Goal: Task Accomplishment & Management: Complete application form

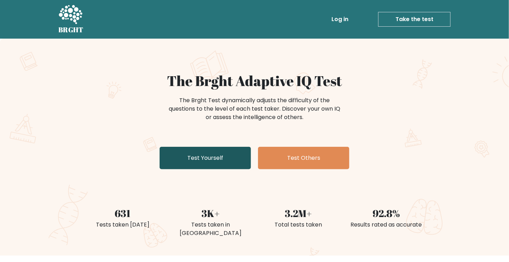
click at [232, 155] on link "Test Yourself" at bounding box center [204, 158] width 91 height 22
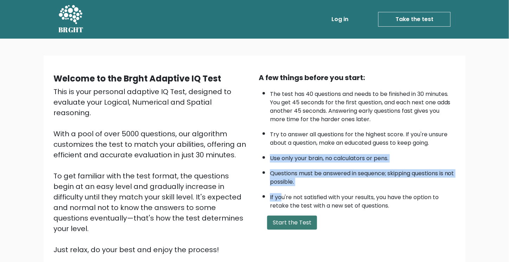
click at [284, 220] on button "Start the Test" at bounding box center [292, 223] width 50 height 14
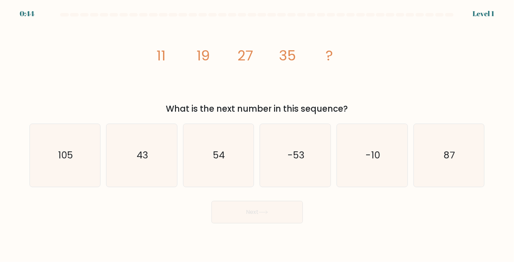
click at [256, 151] on div "c. 54" at bounding box center [218, 156] width 77 height 64
click at [276, 149] on icon "-53" at bounding box center [295, 155] width 63 height 63
click at [258, 135] on input "d. -53" at bounding box center [257, 133] width 0 height 4
radio input "true"
click at [276, 149] on icon "-53" at bounding box center [295, 155] width 62 height 62
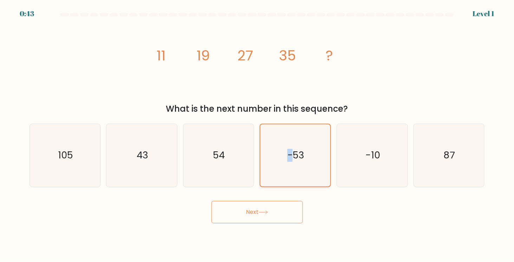
click at [258, 135] on input "d. -53" at bounding box center [257, 133] width 0 height 4
click at [276, 149] on icon "-53" at bounding box center [295, 155] width 62 height 62
click at [258, 135] on input "d. -53" at bounding box center [257, 133] width 0 height 4
click at [278, 150] on icon "-53" at bounding box center [295, 155] width 62 height 62
click at [258, 135] on input "d. -53" at bounding box center [257, 133] width 0 height 4
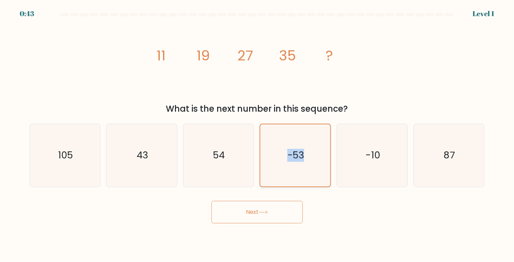
click at [279, 151] on icon "-53" at bounding box center [295, 155] width 62 height 62
click at [258, 135] on input "d. -53" at bounding box center [257, 133] width 0 height 4
click at [278, 154] on icon "-53" at bounding box center [295, 155] width 62 height 62
click at [258, 135] on input "d. -53" at bounding box center [257, 133] width 0 height 4
click at [282, 156] on icon "-53" at bounding box center [295, 155] width 62 height 62
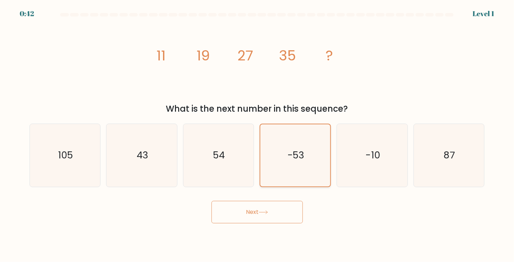
click at [258, 135] on input "d. -53" at bounding box center [257, 133] width 0 height 4
click at [288, 158] on text "-53" at bounding box center [296, 155] width 17 height 13
click at [258, 135] on input "d. -53" at bounding box center [257, 133] width 0 height 4
click at [305, 164] on icon "-53" at bounding box center [295, 155] width 62 height 62
click at [258, 135] on input "d. -53" at bounding box center [257, 133] width 0 height 4
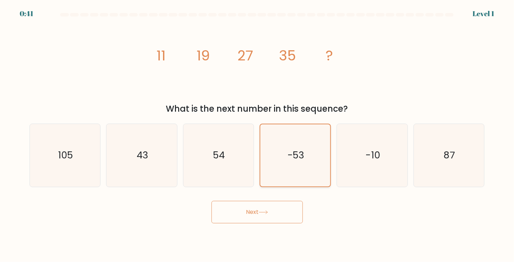
click at [298, 156] on text "-53" at bounding box center [296, 155] width 17 height 13
click at [258, 135] on input "d. -53" at bounding box center [257, 133] width 0 height 4
drag, startPoint x: 349, startPoint y: 169, endPoint x: 344, endPoint y: 178, distance: 10.9
click at [349, 169] on icon "-10" at bounding box center [372, 155] width 63 height 63
click at [258, 135] on input "e. -10" at bounding box center [257, 133] width 0 height 4
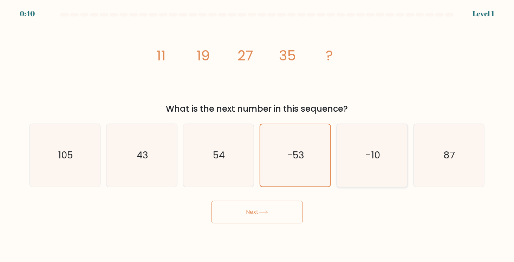
radio input "true"
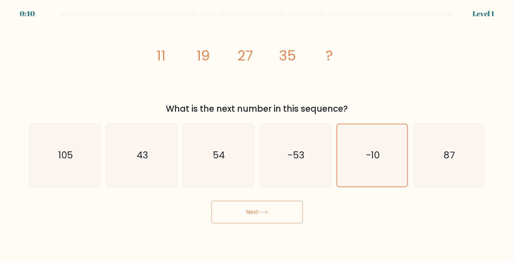
click at [258, 211] on button "Next" at bounding box center [256, 212] width 91 height 22
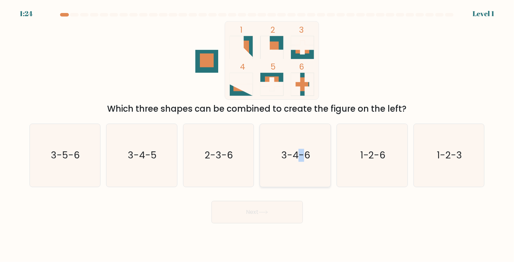
drag, startPoint x: 301, startPoint y: 169, endPoint x: 281, endPoint y: 203, distance: 39.4
click at [301, 169] on icon "3-4-6" at bounding box center [295, 155] width 63 height 63
click at [262, 213] on icon at bounding box center [263, 212] width 9 height 4
drag, startPoint x: 288, startPoint y: 164, endPoint x: 273, endPoint y: 210, distance: 48.3
click at [288, 167] on icon "3-4-6" at bounding box center [295, 155] width 63 height 63
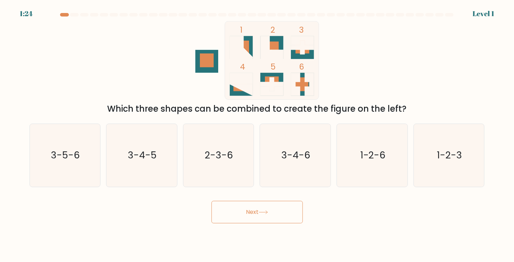
click at [258, 135] on input "d. 3-4-6" at bounding box center [257, 133] width 0 height 4
radio input "true"
click at [267, 213] on icon at bounding box center [263, 212] width 9 height 4
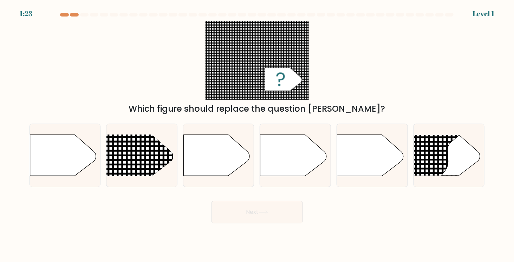
drag, startPoint x: 266, startPoint y: 215, endPoint x: 286, endPoint y: 198, distance: 26.4
click at [269, 214] on button "Next" at bounding box center [256, 212] width 91 height 22
drag, startPoint x: 302, startPoint y: 170, endPoint x: 299, endPoint y: 181, distance: 11.9
click at [300, 174] on icon at bounding box center [293, 155] width 66 height 41
click at [258, 135] on input "d." at bounding box center [257, 133] width 0 height 4
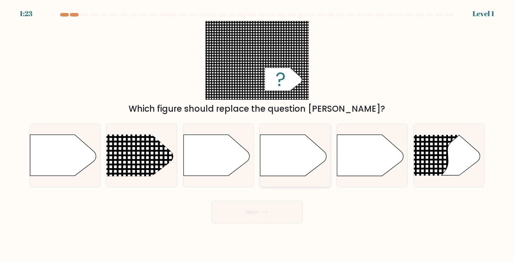
radio input "true"
drag, startPoint x: 262, startPoint y: 216, endPoint x: 266, endPoint y: 211, distance: 6.7
click at [262, 215] on button "Next" at bounding box center [256, 212] width 91 height 22
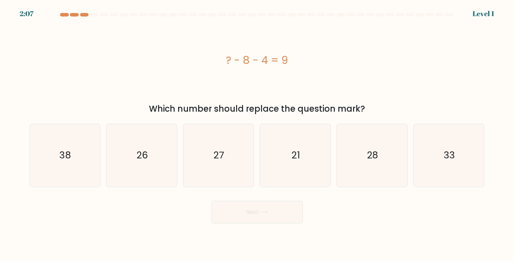
click at [298, 174] on icon "21" at bounding box center [295, 155] width 63 height 63
click at [258, 135] on input "d. 21" at bounding box center [257, 133] width 0 height 4
radio input "true"
click at [268, 219] on button "Next" at bounding box center [256, 212] width 91 height 22
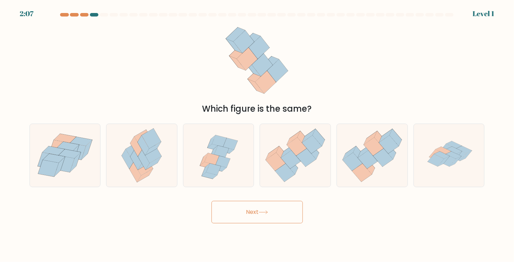
drag, startPoint x: 304, startPoint y: 174, endPoint x: 273, endPoint y: 217, distance: 53.2
click at [264, 220] on button "Next" at bounding box center [256, 212] width 91 height 22
drag, startPoint x: 312, startPoint y: 159, endPoint x: 297, endPoint y: 192, distance: 35.7
click at [311, 164] on icon at bounding box center [295, 155] width 71 height 61
click at [258, 135] on input "d." at bounding box center [257, 133] width 0 height 4
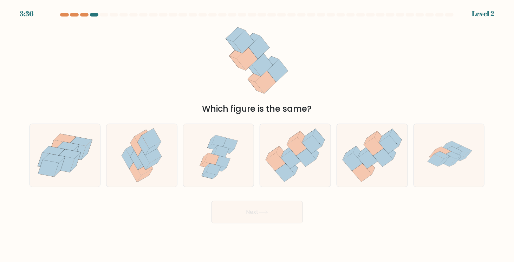
radio input "true"
click at [277, 202] on button "Next" at bounding box center [256, 212] width 91 height 22
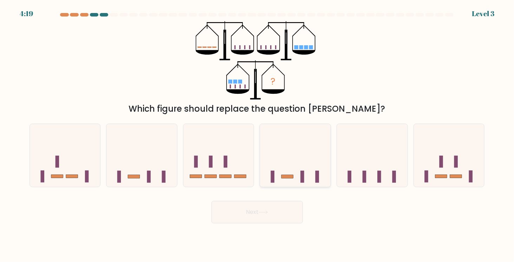
click at [298, 172] on icon at bounding box center [295, 155] width 71 height 58
click at [258, 135] on input "d." at bounding box center [257, 133] width 0 height 4
radio input "true"
click at [268, 214] on button "Next" at bounding box center [256, 212] width 91 height 22
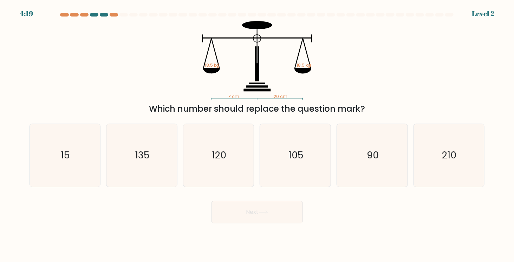
click at [290, 174] on icon "105" at bounding box center [295, 155] width 63 height 63
drag, startPoint x: 263, startPoint y: 208, endPoint x: 287, endPoint y: 173, distance: 42.1
click at [263, 208] on button "Next" at bounding box center [256, 212] width 91 height 22
drag, startPoint x: 298, startPoint y: 155, endPoint x: 286, endPoint y: 198, distance: 45.3
click at [298, 158] on text "105" at bounding box center [295, 155] width 15 height 13
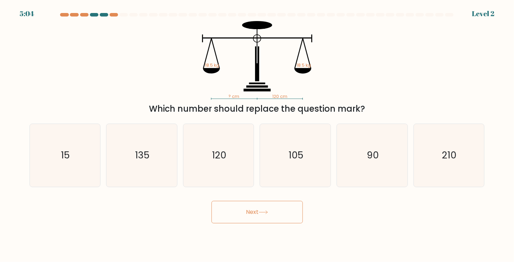
click at [258, 135] on input "d. 105" at bounding box center [257, 133] width 0 height 4
radio input "true"
click at [279, 203] on button "Next" at bounding box center [256, 212] width 91 height 22
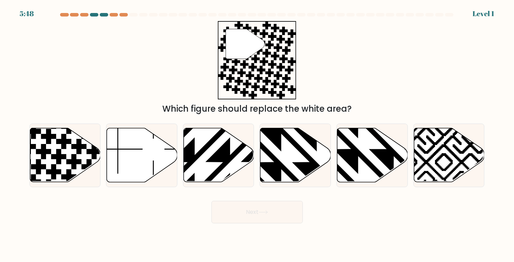
click at [269, 208] on button "Next" at bounding box center [256, 212] width 91 height 22
click at [304, 156] on icon at bounding box center [317, 127] width 142 height 142
click at [258, 135] on input "d." at bounding box center [257, 133] width 0 height 4
radio input "true"
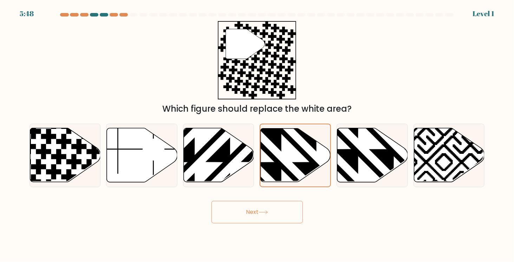
click at [266, 202] on button "Next" at bounding box center [256, 212] width 91 height 22
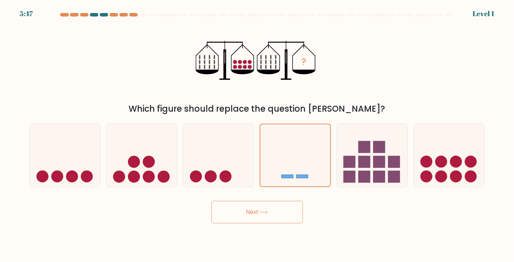
drag, startPoint x: 276, startPoint y: 209, endPoint x: 287, endPoint y: 183, distance: 28.6
click at [276, 209] on button "Next" at bounding box center [256, 212] width 91 height 22
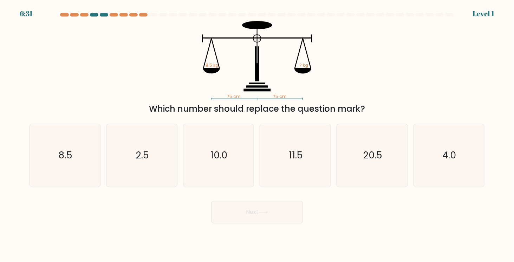
click at [268, 214] on icon at bounding box center [263, 212] width 9 height 4
click at [287, 173] on icon "11.5" at bounding box center [295, 155] width 63 height 63
click at [258, 135] on input "d. 11.5" at bounding box center [257, 133] width 0 height 4
radio input "true"
click at [272, 207] on button "Next" at bounding box center [256, 212] width 91 height 22
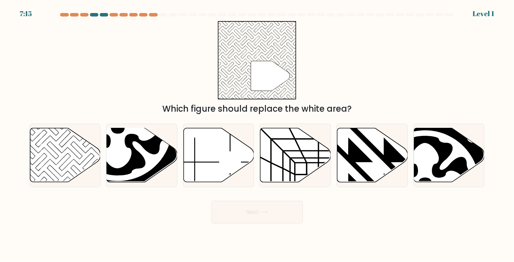
click at [270, 215] on button "Next" at bounding box center [256, 212] width 91 height 22
drag, startPoint x: 296, startPoint y: 172, endPoint x: 281, endPoint y: 213, distance: 43.6
click at [296, 173] on icon at bounding box center [295, 155] width 71 height 54
click at [258, 135] on input "d." at bounding box center [257, 133] width 0 height 4
radio input "true"
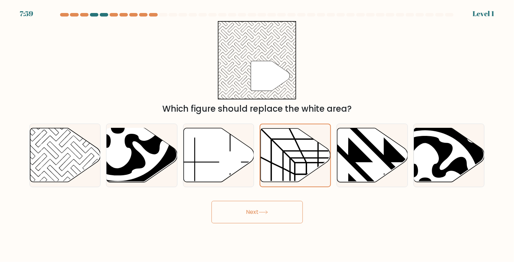
click at [274, 219] on button "Next" at bounding box center [256, 212] width 91 height 22
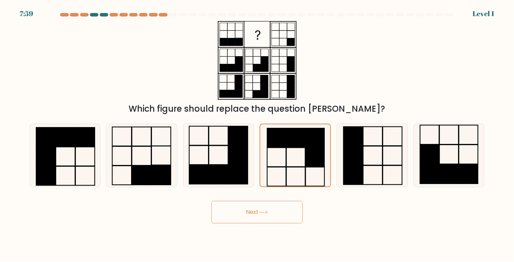
click at [279, 203] on button "Next" at bounding box center [256, 212] width 91 height 22
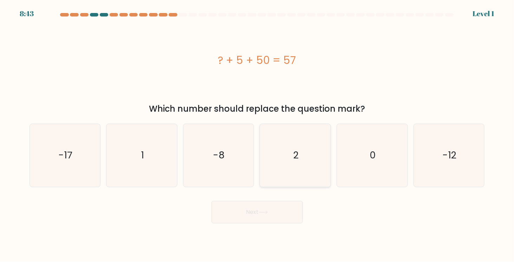
click at [295, 178] on icon "2" at bounding box center [295, 155] width 63 height 63
click at [260, 218] on button "Next" at bounding box center [256, 212] width 91 height 22
drag, startPoint x: 296, startPoint y: 156, endPoint x: 292, endPoint y: 170, distance: 14.4
click at [296, 157] on text "2" at bounding box center [295, 155] width 5 height 13
click at [258, 135] on input "d. 2" at bounding box center [257, 133] width 0 height 4
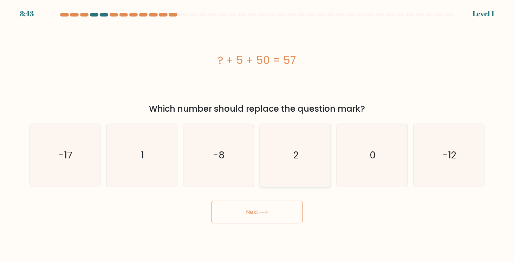
radio input "true"
click at [252, 219] on button "Next" at bounding box center [256, 212] width 91 height 22
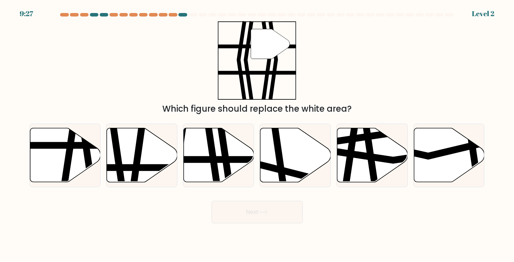
click at [302, 161] on icon at bounding box center [295, 155] width 71 height 54
click at [258, 135] on input "d." at bounding box center [257, 133] width 0 height 4
radio input "true"
click at [260, 222] on button "Next" at bounding box center [256, 212] width 91 height 22
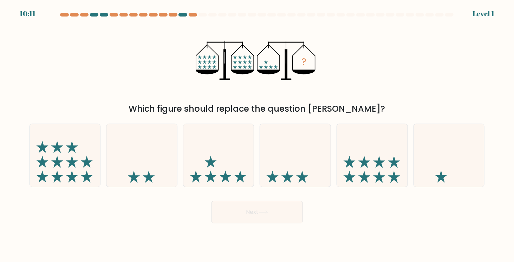
click at [297, 172] on icon at bounding box center [295, 155] width 71 height 58
click at [258, 135] on input "d." at bounding box center [257, 133] width 0 height 4
radio input "true"
drag, startPoint x: 266, startPoint y: 218, endPoint x: 289, endPoint y: 189, distance: 37.4
click at [266, 218] on button "Next" at bounding box center [256, 212] width 91 height 22
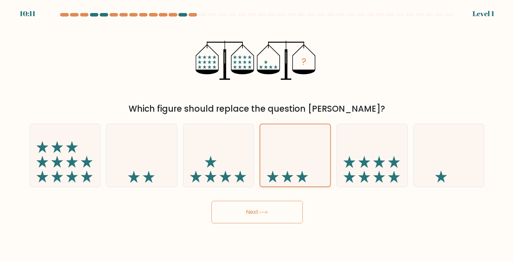
click at [297, 179] on icon at bounding box center [295, 155] width 70 height 58
click at [258, 135] on input "d." at bounding box center [257, 133] width 0 height 4
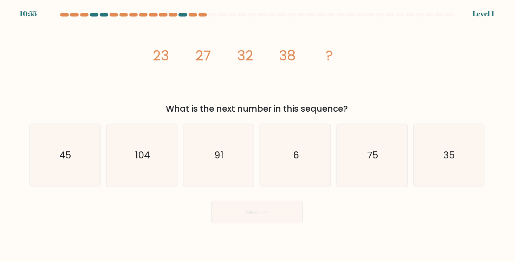
drag, startPoint x: 277, startPoint y: 214, endPoint x: 292, endPoint y: 180, distance: 37.0
click at [277, 213] on button "Next" at bounding box center [256, 212] width 91 height 22
drag, startPoint x: 294, startPoint y: 171, endPoint x: 279, endPoint y: 203, distance: 34.9
click at [294, 172] on icon "6" at bounding box center [295, 155] width 63 height 63
click at [258, 135] on input "d. 6" at bounding box center [257, 133] width 0 height 4
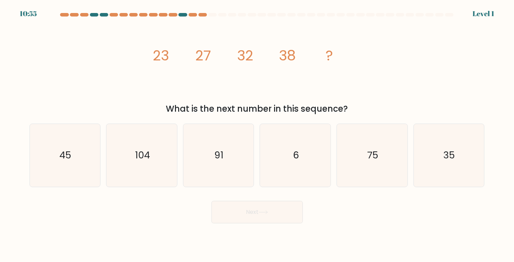
radio input "true"
click at [273, 208] on button "Next" at bounding box center [256, 212] width 91 height 22
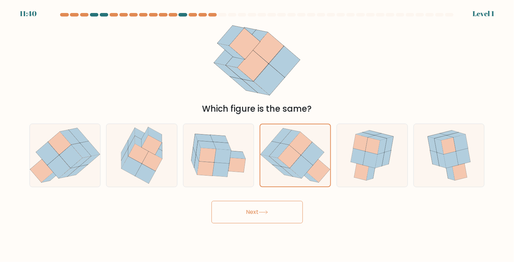
click at [268, 210] on icon at bounding box center [263, 212] width 9 height 4
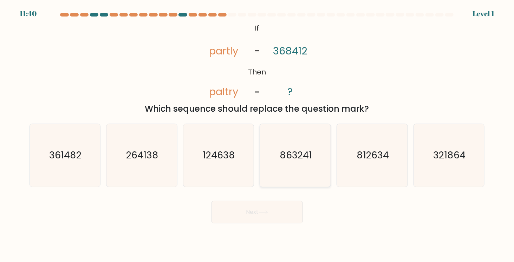
click at [292, 171] on icon "863241" at bounding box center [295, 155] width 63 height 63
click at [258, 135] on input "d. 863241" at bounding box center [257, 133] width 0 height 4
radio input "true"
click at [272, 204] on button "Next" at bounding box center [256, 212] width 91 height 22
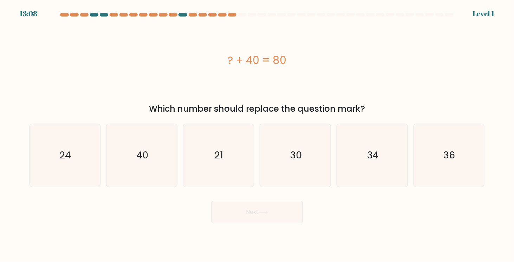
click at [284, 175] on icon "30" at bounding box center [295, 155] width 63 height 63
click at [258, 135] on input "d. 30" at bounding box center [257, 133] width 0 height 4
radio input "true"
click at [263, 218] on button "Next" at bounding box center [256, 212] width 91 height 22
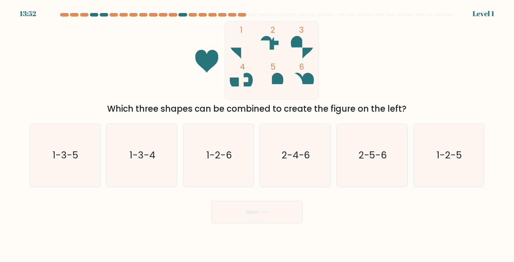
drag, startPoint x: 284, startPoint y: 174, endPoint x: 281, endPoint y: 189, distance: 15.4
click at [285, 177] on icon "2-4-6" at bounding box center [295, 155] width 63 height 63
click at [258, 135] on input "d. 2-4-6" at bounding box center [257, 133] width 0 height 4
radio input "true"
click at [262, 208] on button "Next" at bounding box center [256, 212] width 91 height 22
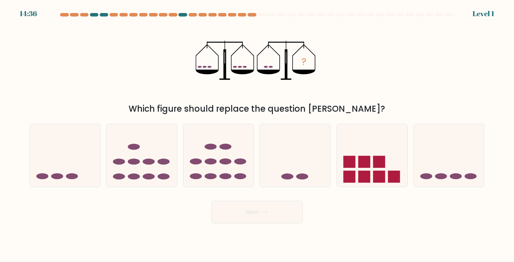
click at [268, 211] on icon at bounding box center [263, 212] width 9 height 4
click at [277, 172] on icon at bounding box center [295, 155] width 71 height 58
click at [258, 135] on input "d." at bounding box center [257, 133] width 0 height 4
radio input "true"
click at [267, 229] on body "15:20 Level 1" at bounding box center [257, 131] width 514 height 262
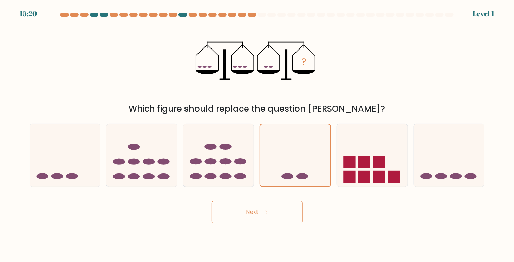
click at [268, 213] on icon at bounding box center [263, 212] width 9 height 4
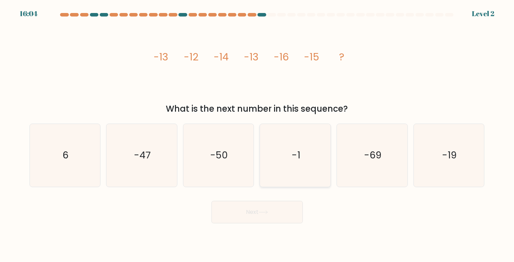
drag, startPoint x: 279, startPoint y: 171, endPoint x: 278, endPoint y: 185, distance: 14.4
click at [281, 172] on icon "-1" at bounding box center [295, 155] width 63 height 63
click at [258, 135] on input "d. -1" at bounding box center [257, 133] width 0 height 4
radio input "true"
click at [265, 202] on button "Next" at bounding box center [256, 212] width 91 height 22
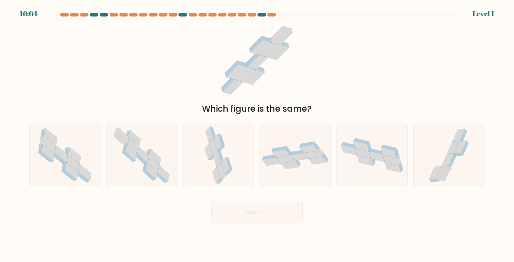
click at [275, 169] on icon at bounding box center [295, 156] width 71 height 28
click at [258, 135] on input "d." at bounding box center [257, 133] width 0 height 4
radio input "true"
click at [275, 200] on div "Next" at bounding box center [257, 210] width 464 height 28
click at [272, 211] on button "Next" at bounding box center [256, 212] width 91 height 22
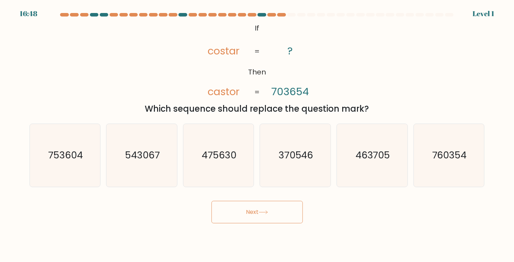
click at [298, 153] on text "370546" at bounding box center [296, 155] width 35 height 13
click at [258, 135] on input "d. 370546" at bounding box center [257, 133] width 0 height 4
radio input "true"
drag, startPoint x: 274, startPoint y: 217, endPoint x: 278, endPoint y: 212, distance: 6.0
click at [275, 216] on button "Next" at bounding box center [256, 212] width 91 height 22
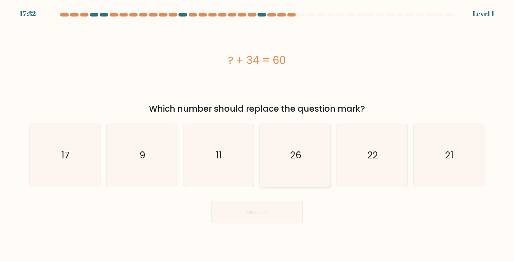
click at [295, 160] on text "26" at bounding box center [296, 155] width 11 height 13
click at [258, 135] on input "d. 26" at bounding box center [257, 133] width 0 height 4
radio input "true"
click at [271, 198] on div "Next" at bounding box center [257, 210] width 464 height 28
click at [268, 208] on button "Next" at bounding box center [256, 212] width 91 height 22
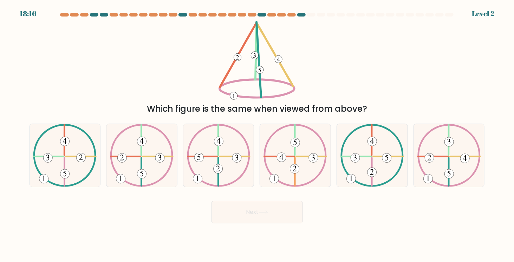
click at [274, 207] on button "Next" at bounding box center [256, 212] width 91 height 22
click at [299, 160] on icon at bounding box center [295, 155] width 64 height 63
click at [258, 135] on input "d." at bounding box center [257, 133] width 0 height 4
radio input "true"
click at [266, 201] on button "Next" at bounding box center [256, 212] width 91 height 22
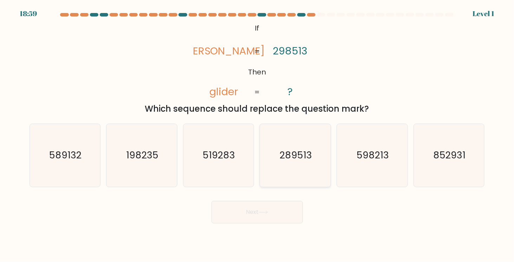
click at [295, 158] on text "289513" at bounding box center [296, 155] width 32 height 13
click at [258, 135] on input "d. 289513" at bounding box center [257, 133] width 0 height 4
radio input "true"
click at [272, 210] on button "Next" at bounding box center [256, 212] width 91 height 22
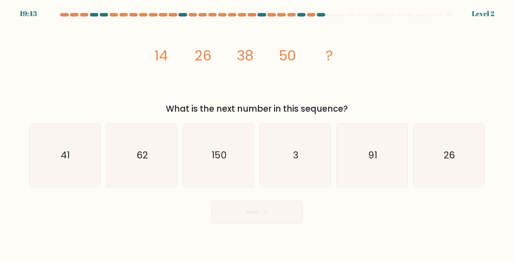
click at [296, 160] on text "3" at bounding box center [296, 155] width 6 height 13
click at [258, 135] on input "d. 3" at bounding box center [257, 133] width 0 height 4
radio input "true"
click at [274, 210] on button "Next" at bounding box center [256, 212] width 91 height 22
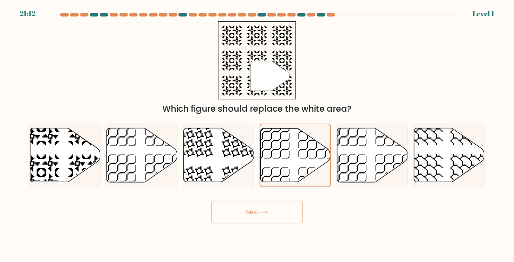
drag, startPoint x: 273, startPoint y: 212, endPoint x: 283, endPoint y: 195, distance: 20.1
click at [273, 212] on button "Next" at bounding box center [256, 212] width 91 height 22
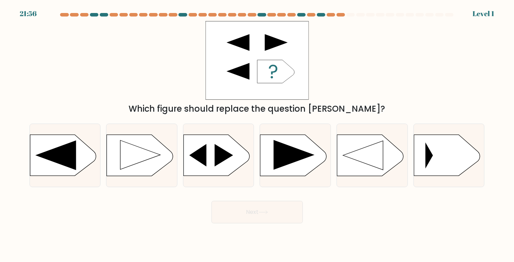
click at [302, 156] on icon at bounding box center [294, 155] width 41 height 30
click at [258, 135] on input "d." at bounding box center [257, 133] width 0 height 4
radio input "true"
click at [274, 216] on button "Next" at bounding box center [256, 212] width 91 height 22
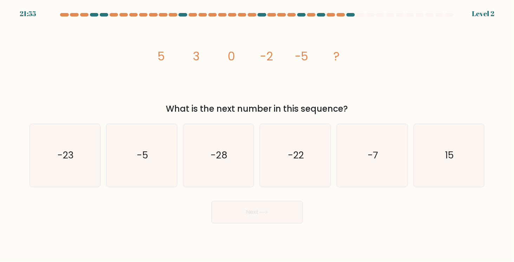
click at [294, 153] on text "-22" at bounding box center [296, 155] width 16 height 13
click at [258, 135] on input "d. -22" at bounding box center [257, 133] width 0 height 4
radio input "true"
click at [271, 214] on button "Next" at bounding box center [256, 212] width 91 height 22
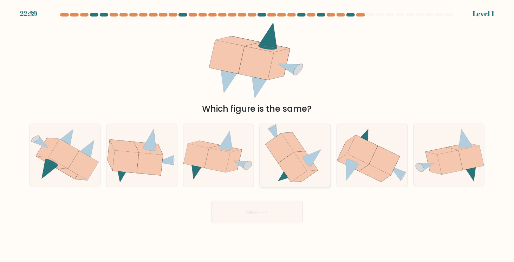
click at [282, 178] on icon at bounding box center [286, 173] width 17 height 17
click at [258, 135] on input "d." at bounding box center [257, 133] width 0 height 4
radio input "true"
drag, startPoint x: 264, startPoint y: 219, endPoint x: 265, endPoint y: 215, distance: 3.9
click at [264, 218] on button "Next" at bounding box center [256, 212] width 91 height 22
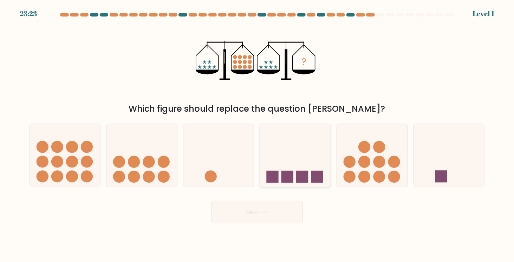
click at [289, 174] on rect at bounding box center [287, 177] width 12 height 12
click at [258, 135] on input "d." at bounding box center [257, 133] width 0 height 4
radio input "true"
click at [275, 215] on button "Next" at bounding box center [256, 212] width 91 height 22
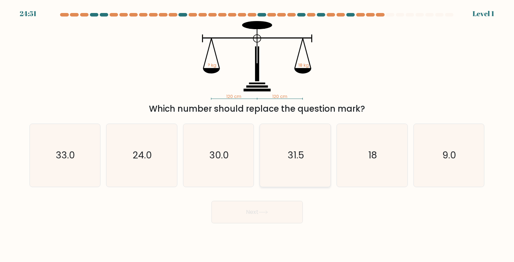
click at [290, 170] on icon "31.5" at bounding box center [295, 155] width 63 height 63
click at [285, 167] on icon "31.5" at bounding box center [295, 155] width 63 height 63
click at [258, 135] on input "d. 31.5" at bounding box center [257, 133] width 0 height 4
radio input "true"
click at [258, 211] on button "Next" at bounding box center [256, 212] width 91 height 22
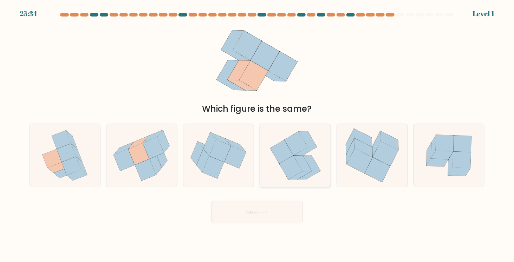
click at [275, 180] on icon at bounding box center [295, 155] width 57 height 63
click at [258, 135] on input "d." at bounding box center [257, 133] width 0 height 4
radio input "true"
drag, startPoint x: 269, startPoint y: 218, endPoint x: 273, endPoint y: 217, distance: 4.3
click at [269, 218] on button "Next" at bounding box center [256, 212] width 91 height 22
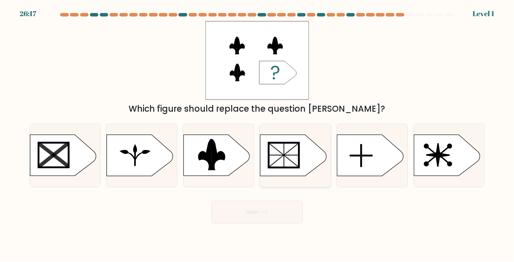
click at [307, 161] on icon at bounding box center [293, 155] width 66 height 41
click at [258, 135] on input "d." at bounding box center [257, 133] width 0 height 4
radio input "true"
click at [265, 213] on icon at bounding box center [263, 212] width 9 height 4
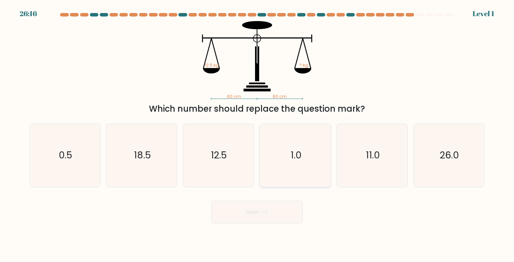
click at [289, 166] on icon "1.0" at bounding box center [295, 155] width 63 height 63
click at [258, 135] on input "d. 1.0" at bounding box center [257, 133] width 0 height 4
radio input "true"
click at [254, 222] on button "Next" at bounding box center [256, 212] width 91 height 22
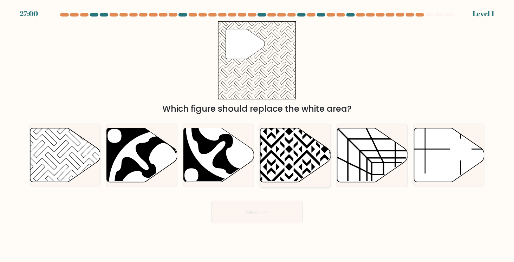
click at [289, 163] on icon at bounding box center [295, 155] width 71 height 54
click at [258, 135] on input "d." at bounding box center [257, 133] width 0 height 4
radio input "true"
click at [265, 212] on icon at bounding box center [263, 212] width 9 height 4
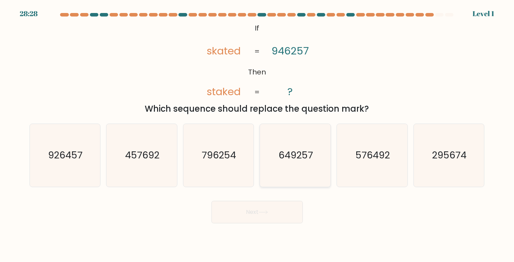
drag, startPoint x: 290, startPoint y: 171, endPoint x: 290, endPoint y: 174, distance: 3.5
click at [290, 170] on icon "649257" at bounding box center [295, 155] width 63 height 63
click at [258, 135] on input "d. 649257" at bounding box center [257, 133] width 0 height 4
radio input "true"
click at [271, 216] on button "Next" at bounding box center [256, 212] width 91 height 22
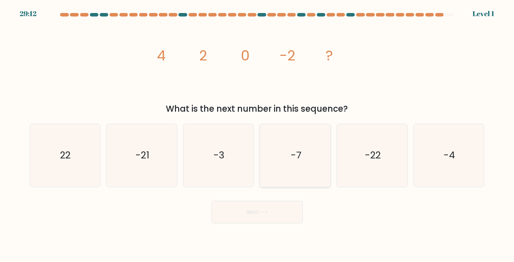
click at [296, 165] on icon "-7" at bounding box center [295, 155] width 63 height 63
click at [258, 135] on input "d. -7" at bounding box center [257, 133] width 0 height 4
radio input "true"
click at [269, 215] on button "Next" at bounding box center [256, 212] width 91 height 22
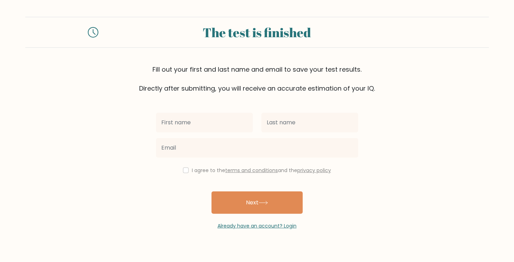
click at [222, 126] on input "text" at bounding box center [204, 123] width 97 height 20
type input "pp"
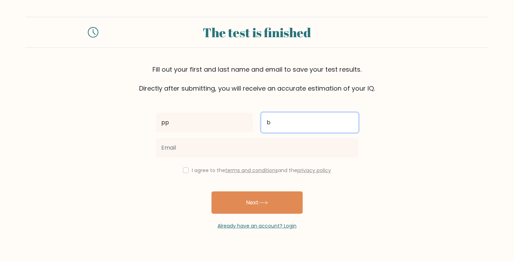
type input "b"
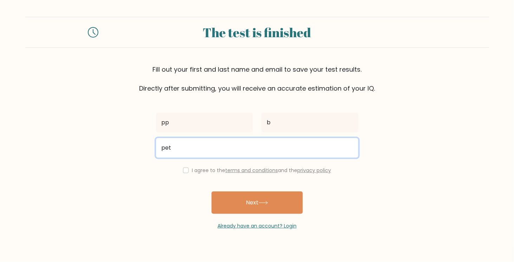
click at [211, 191] on button "Next" at bounding box center [256, 202] width 91 height 22
type input "peterbroekhuis29@gmail.com"
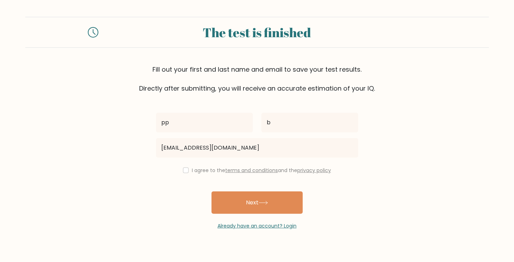
click at [204, 176] on div "pp b peterbroekhuis29@gmail.com I agree to the terms and conditions and the pri…" at bounding box center [257, 161] width 211 height 137
click at [207, 170] on label "I agree to the terms and conditions and the privacy policy" at bounding box center [261, 170] width 139 height 7
click at [202, 169] on label "I agree to the terms and conditions and the privacy policy" at bounding box center [261, 170] width 139 height 7
click at [183, 169] on input "checkbox" at bounding box center [186, 171] width 6 height 6
checkbox input "true"
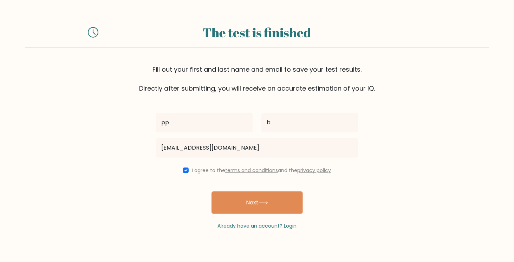
click at [243, 197] on button "Next" at bounding box center [256, 202] width 91 height 22
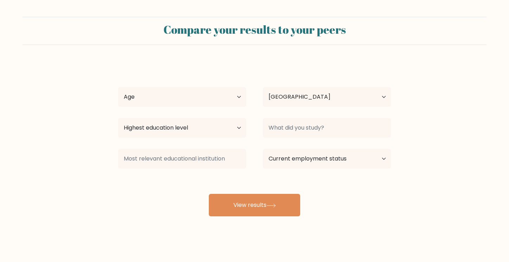
select select "CY"
click at [210, 105] on select "Age Under 18 years old 18-24 years old 25-34 years old 35-44 years old 45-54 ye…" at bounding box center [182, 97] width 128 height 20
select select "min_18"
click at [118, 87] on select "Age Under 18 years old 18-24 years old 25-34 years old 35-44 years old 45-54 ye…" at bounding box center [182, 97] width 128 height 20
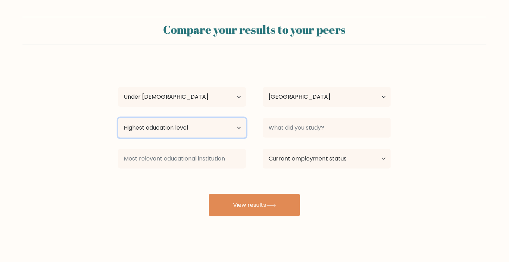
click at [182, 129] on select "Highest education level No schooling Primary Lower Secondary Upper Secondary Oc…" at bounding box center [182, 128] width 128 height 20
select select "primary"
click at [118, 118] on select "Highest education level No schooling Primary Lower Secondary Upper Secondary Oc…" at bounding box center [182, 128] width 128 height 20
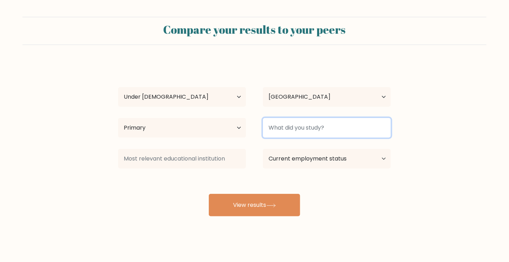
click at [302, 135] on input at bounding box center [327, 128] width 128 height 20
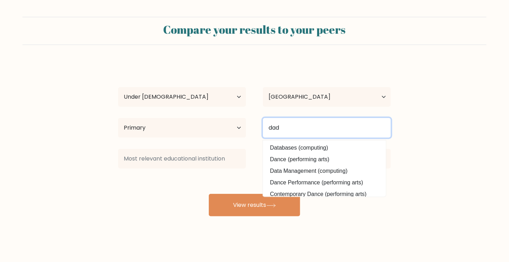
type input "dad"
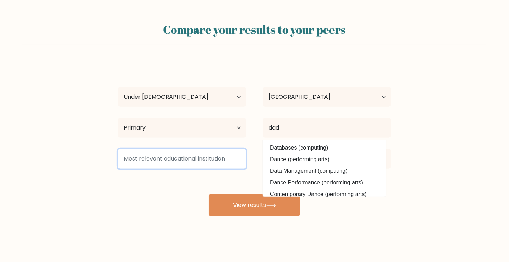
drag, startPoint x: 188, startPoint y: 160, endPoint x: 221, endPoint y: 162, distance: 33.1
click at [188, 160] on input at bounding box center [182, 159] width 128 height 20
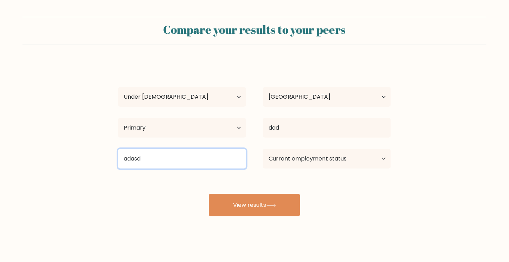
type input "adasd"
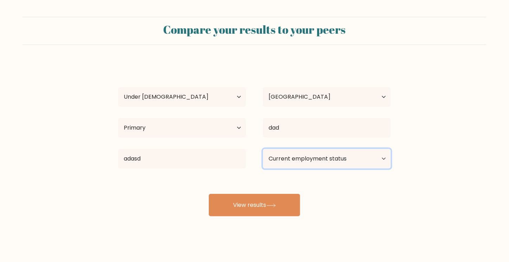
click at [315, 158] on select "Current employment status Employed Student Retired Other / prefer not to answer" at bounding box center [327, 159] width 128 height 20
select select "student"
click at [263, 149] on select "Current employment status Employed Student Retired Other / prefer not to answer" at bounding box center [327, 159] width 128 height 20
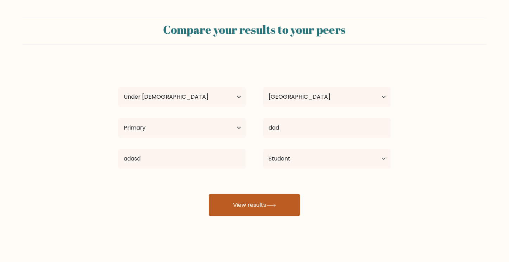
click at [275, 204] on icon at bounding box center [270, 206] width 9 height 4
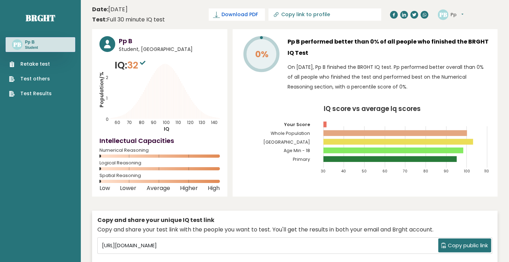
click at [265, 11] on link "Download PDF" at bounding box center [237, 14] width 56 height 12
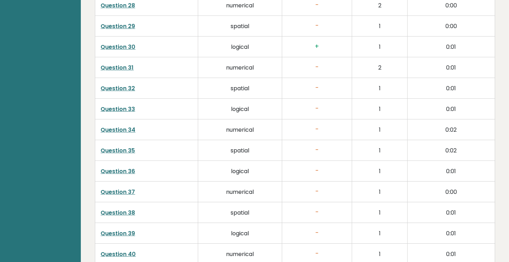
scroll to position [1766, 0]
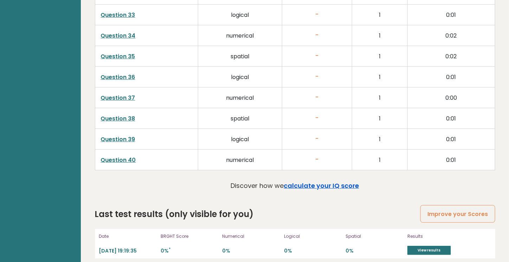
click at [345, 181] on link "calculate your IQ score" at bounding box center [321, 185] width 75 height 9
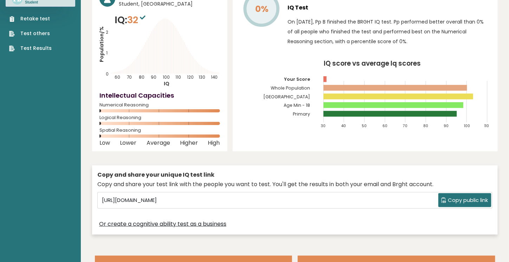
scroll to position [0, 0]
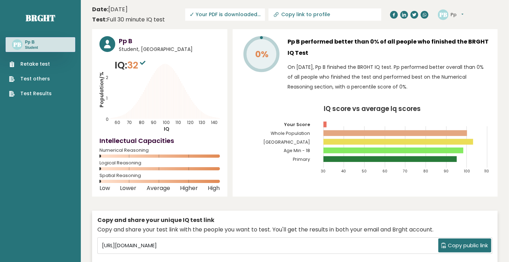
click at [458, 14] on button "Pp" at bounding box center [457, 14] width 13 height 7
click at [472, 36] on link "Profile" at bounding box center [469, 36] width 36 height 10
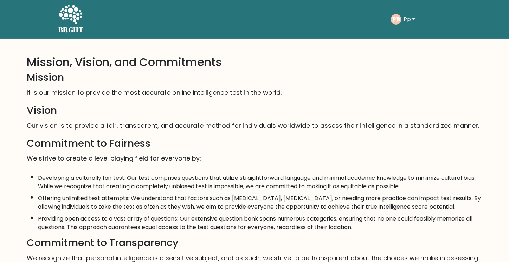
click at [86, 93] on p "It is our mission to provide the most accurate online intelligence test in the …" at bounding box center [254, 92] width 455 height 13
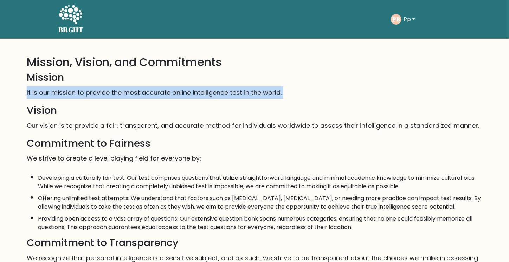
click at [86, 93] on p "It is our mission to provide the most accurate online intelligence test in the …" at bounding box center [254, 92] width 455 height 13
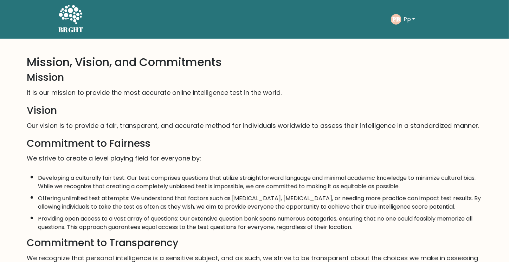
click at [122, 127] on p "Our vision is to provide a fair, transparent, and accurate method for individua…" at bounding box center [254, 125] width 455 height 13
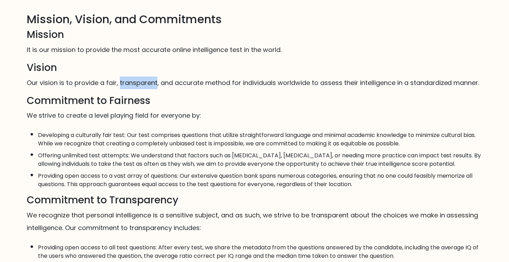
scroll to position [176, 0]
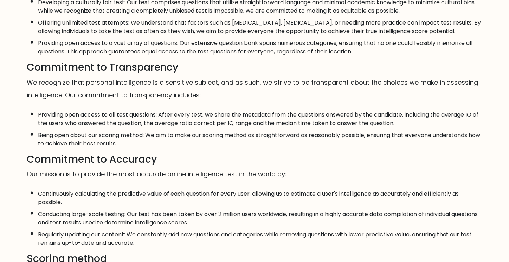
click at [171, 102] on p "We recognize that personal intelligence is a sensitive subject, and as such, we…" at bounding box center [254, 88] width 455 height 25
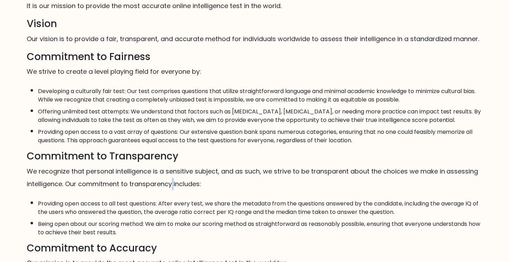
scroll to position [0, 0]
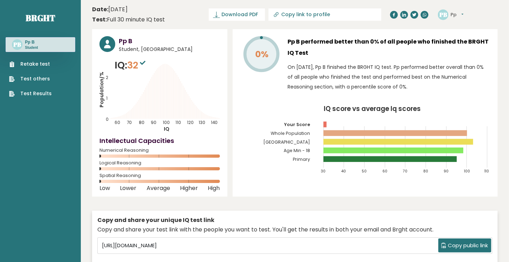
drag, startPoint x: 443, startPoint y: 153, endPoint x: 438, endPoint y: 153, distance: 4.9
click at [438, 153] on rect at bounding box center [393, 151] width 140 height 6
drag, startPoint x: 136, startPoint y: 67, endPoint x: 152, endPoint y: 66, distance: 15.8
click at [145, 66] on span "32" at bounding box center [137, 65] width 20 height 13
click at [130, 50] on span "Student, [GEOGRAPHIC_DATA]" at bounding box center [169, 49] width 101 height 7
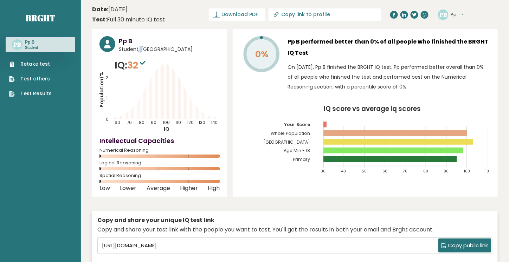
click at [130, 50] on span "Student, [GEOGRAPHIC_DATA]" at bounding box center [169, 49] width 101 height 7
click at [152, 48] on span "Student, [GEOGRAPHIC_DATA]" at bounding box center [169, 49] width 101 height 7
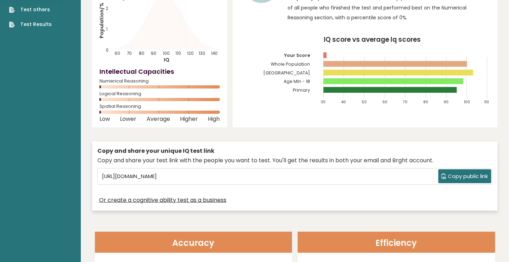
scroll to position [141, 0]
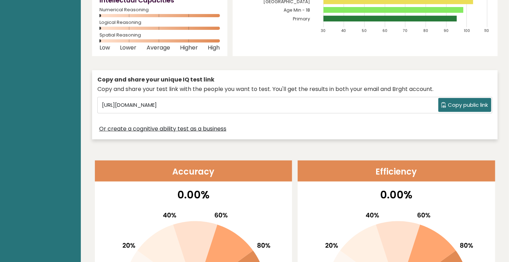
click at [464, 107] on span "Copy public link" at bounding box center [468, 105] width 40 height 8
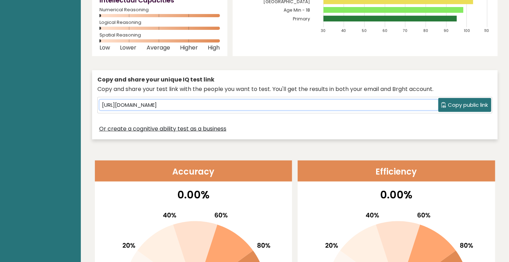
copy span "[GEOGRAPHIC_DATA]"
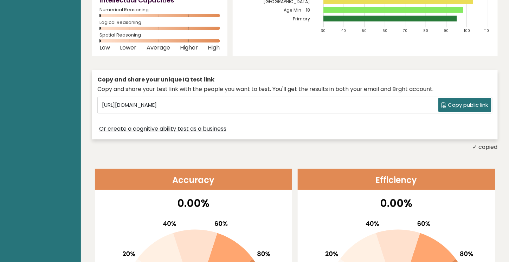
click at [219, 128] on link "Or create a cognitive ability test as a business" at bounding box center [162, 129] width 127 height 8
